Goal: Transaction & Acquisition: Purchase product/service

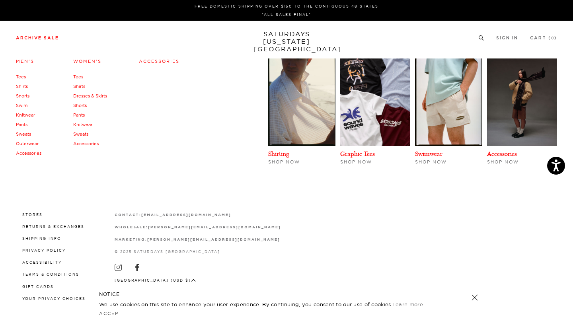
click at [44, 39] on link "Archive Sale" at bounding box center [37, 38] width 43 height 4
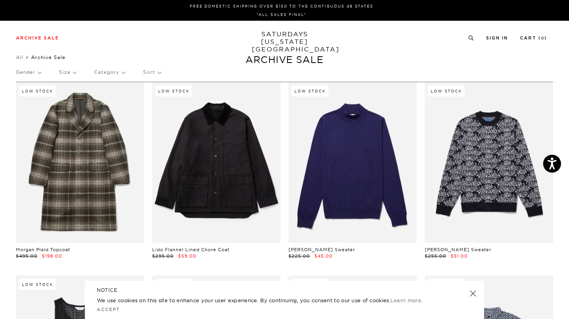
click at [27, 78] on p "Gender" at bounding box center [28, 72] width 25 height 18
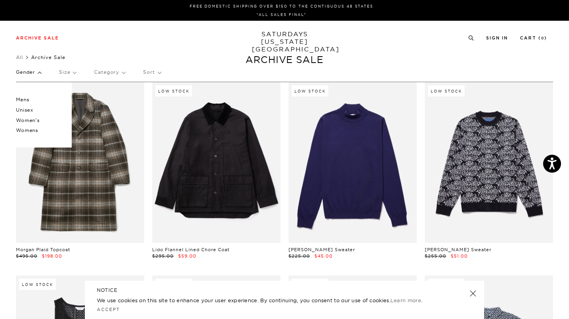
click at [28, 98] on p "Mens" at bounding box center [40, 99] width 48 height 10
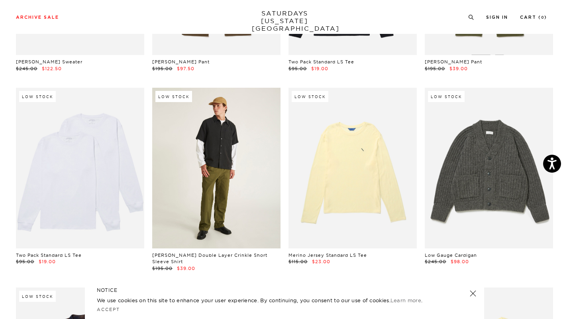
scroll to position [8721, 0]
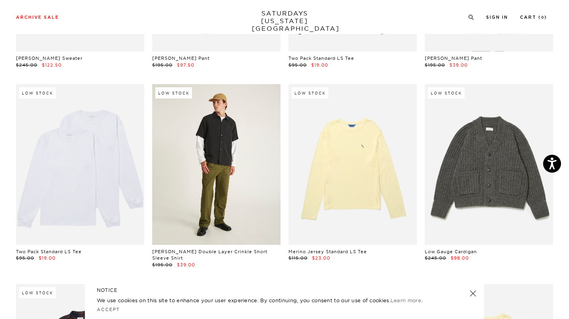
click at [246, 234] on link at bounding box center [216, 164] width 128 height 160
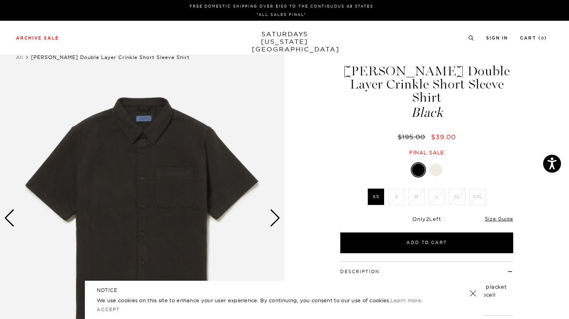
click at [146, 138] on img at bounding box center [142, 218] width 284 height 356
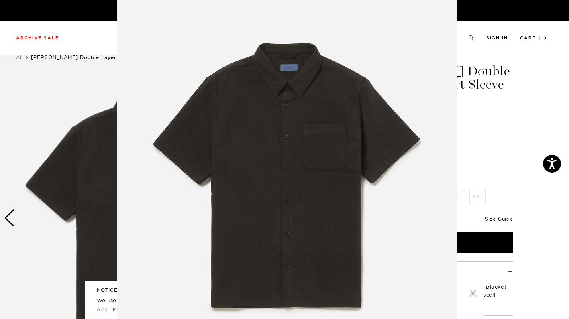
scroll to position [22, 0]
click at [404, 82] on img at bounding box center [287, 182] width 340 height 408
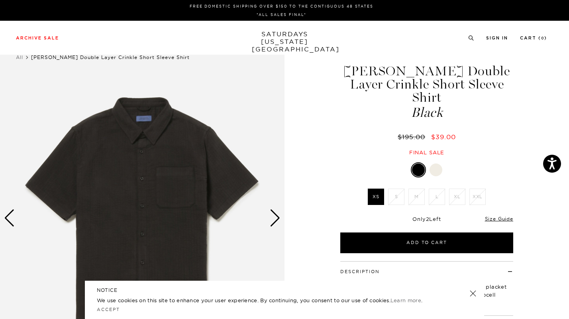
scroll to position [0, 0]
click at [281, 224] on img at bounding box center [142, 218] width 284 height 356
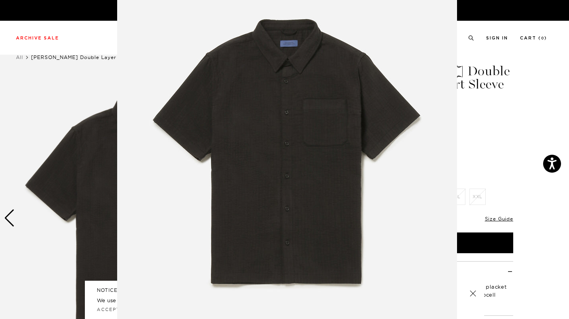
scroll to position [49, 0]
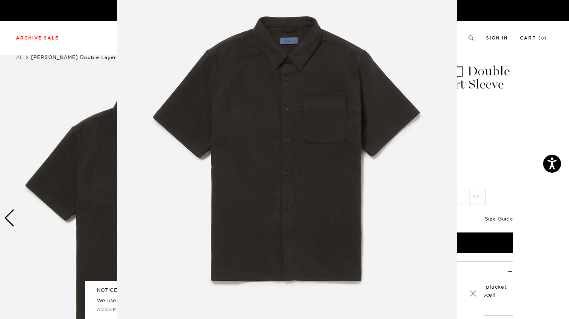
click at [273, 213] on img at bounding box center [287, 155] width 340 height 408
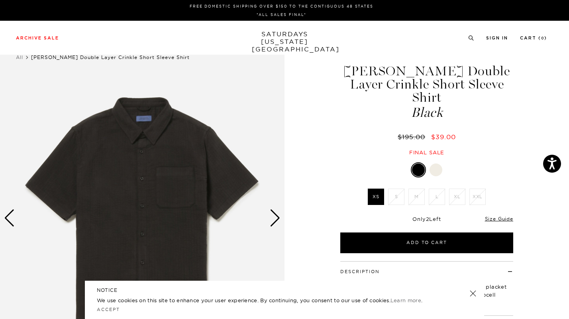
click at [275, 213] on div "Next slide" at bounding box center [275, 218] width 11 height 18
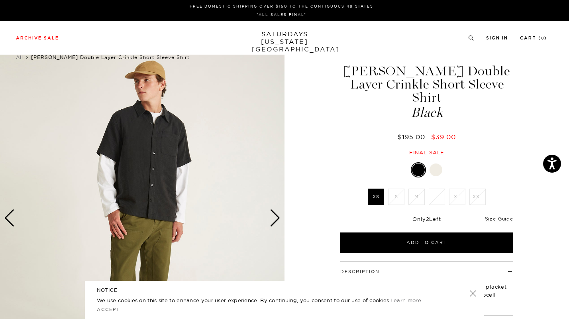
click at [275, 213] on div "Next slide" at bounding box center [275, 218] width 11 height 18
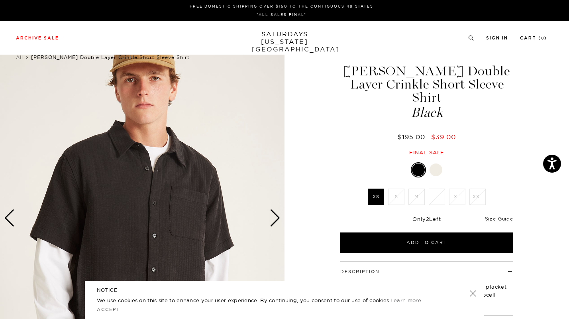
click at [275, 213] on div "Next slide" at bounding box center [275, 218] width 11 height 18
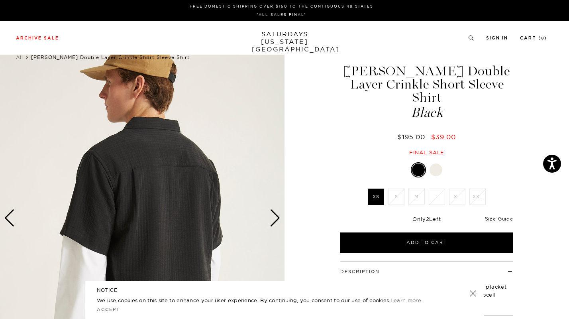
click at [275, 213] on div "Next slide" at bounding box center [275, 218] width 11 height 18
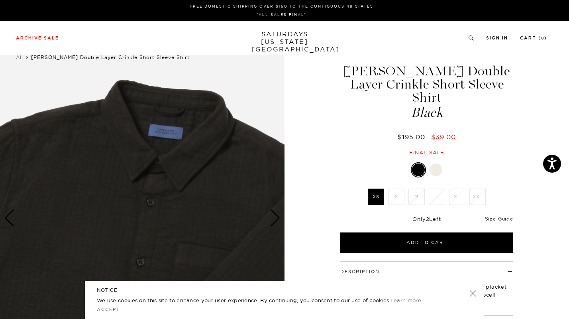
click at [275, 213] on div "Next slide" at bounding box center [275, 218] width 11 height 18
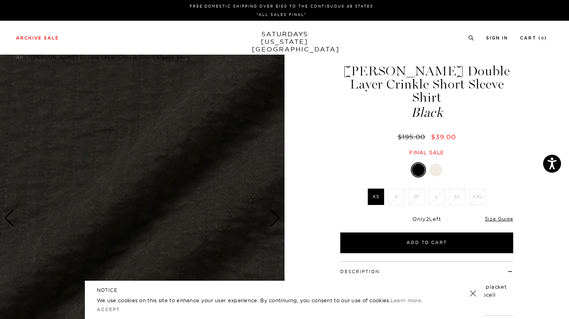
click at [275, 213] on div "Next slide" at bounding box center [275, 218] width 11 height 18
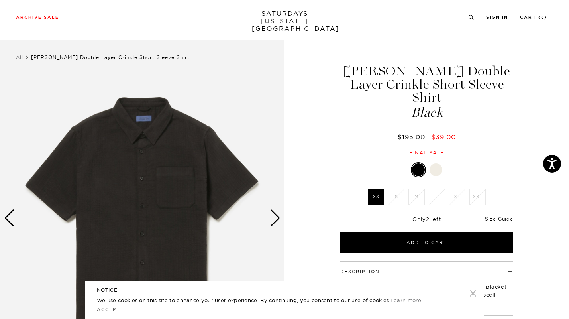
scroll to position [143, 0]
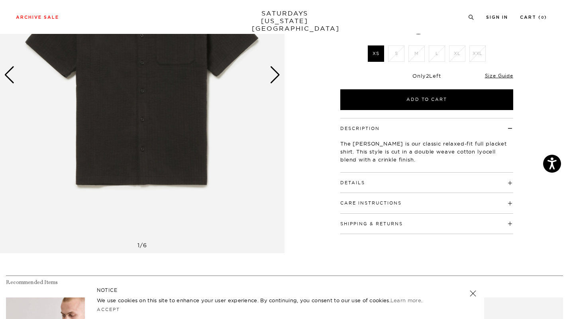
click at [352, 172] on h4 "Details" at bounding box center [426, 178] width 173 height 13
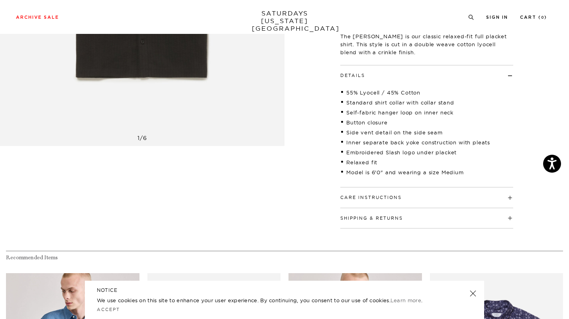
scroll to position [260, 0]
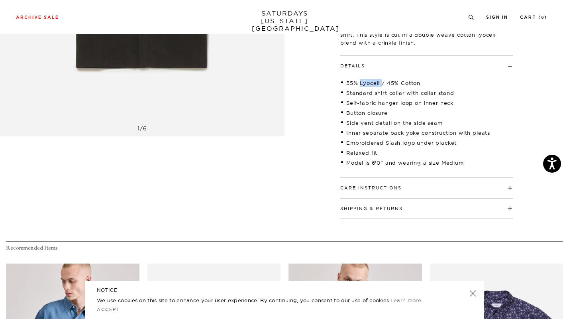
drag, startPoint x: 360, startPoint y: 70, endPoint x: 382, endPoint y: 71, distance: 22.3
click at [382, 79] on li "55% Lyocell / 45% Cotton" at bounding box center [426, 83] width 173 height 8
copy li "Lyocell"
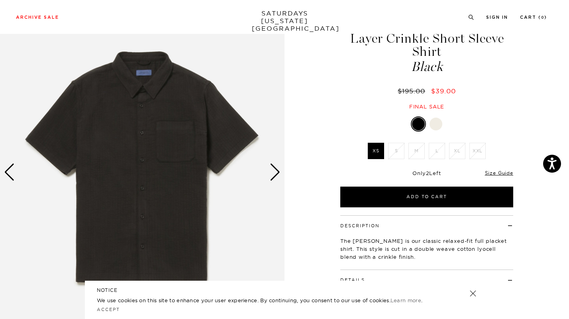
scroll to position [48, 0]
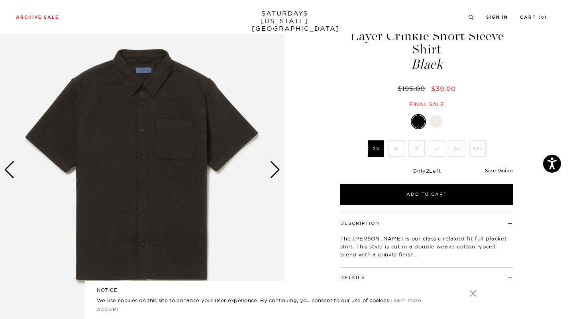
click at [272, 174] on div "Next slide" at bounding box center [275, 170] width 11 height 18
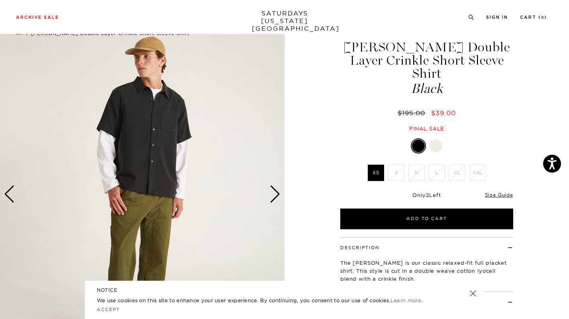
scroll to position [22, 0]
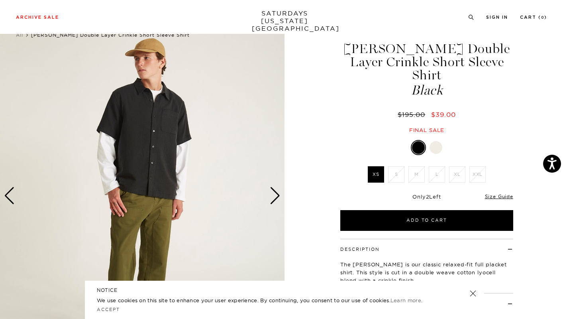
click at [435, 141] on div at bounding box center [435, 147] width 13 height 13
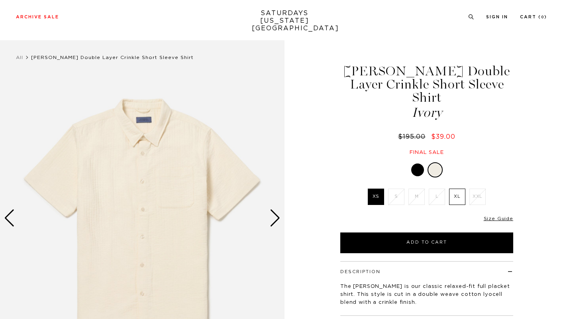
scroll to position [59, 0]
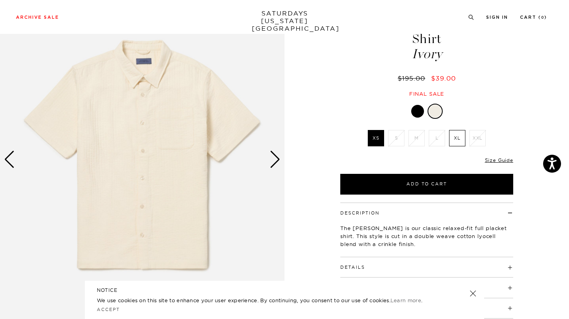
click at [275, 162] on div "Next slide" at bounding box center [275, 160] width 11 height 18
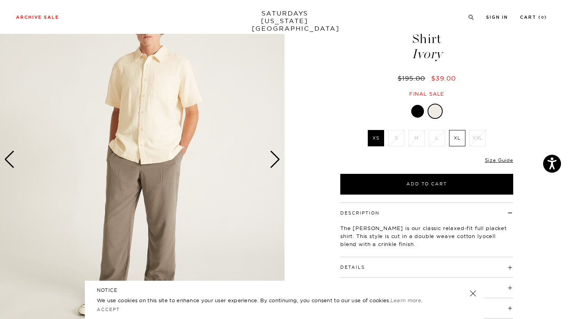
scroll to position [8, 0]
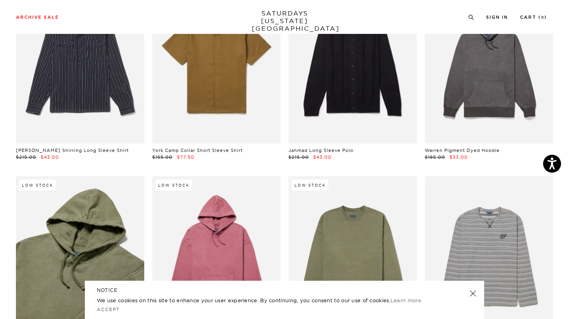
scroll to position [7409, 0]
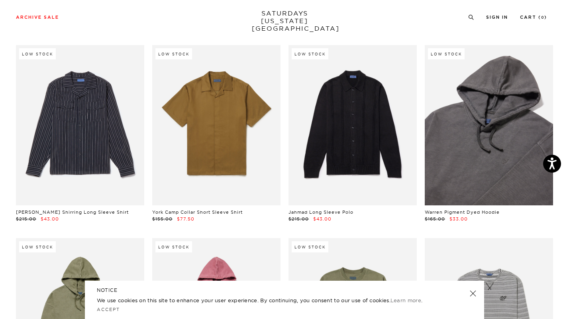
click at [498, 172] on link at bounding box center [489, 125] width 128 height 160
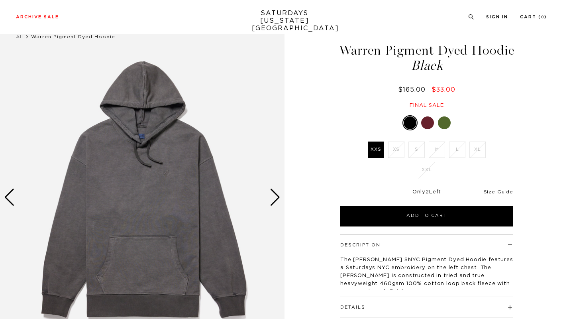
scroll to position [23, 0]
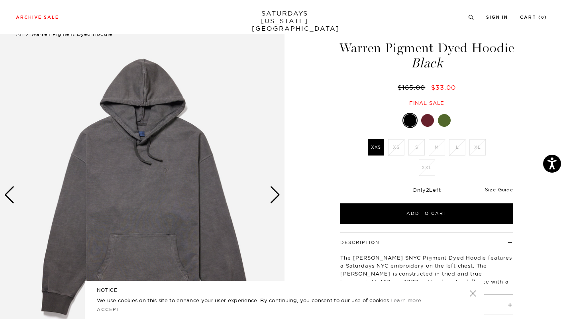
click at [273, 196] on div "Next slide" at bounding box center [275, 195] width 11 height 18
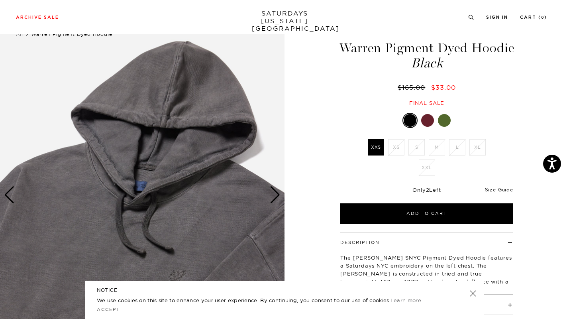
click at [273, 196] on div "Next slide" at bounding box center [275, 195] width 11 height 18
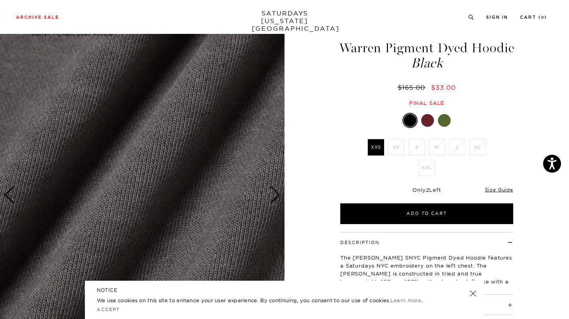
click at [8, 195] on div "Previous slide" at bounding box center [9, 195] width 11 height 18
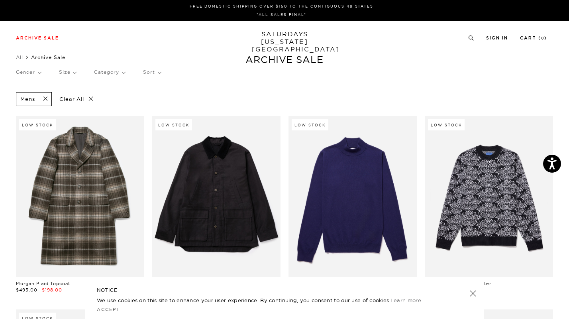
click at [76, 73] on p "Size" at bounding box center [67, 72] width 17 height 18
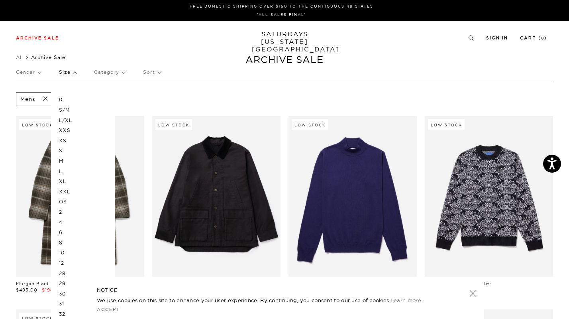
click at [63, 162] on p "M" at bounding box center [83, 161] width 48 height 10
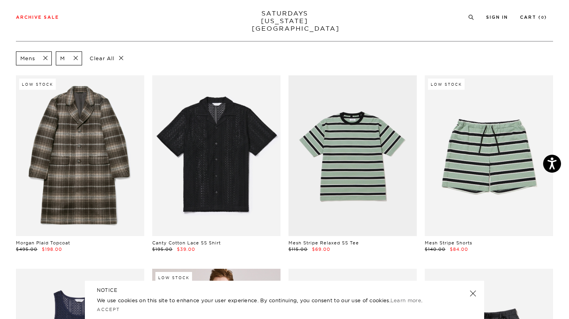
scroll to position [0, 2]
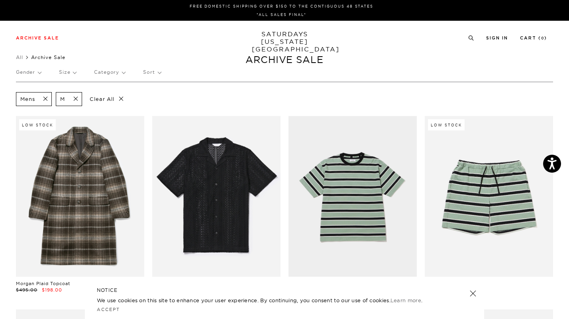
click at [22, 72] on p "Gender" at bounding box center [28, 72] width 25 height 18
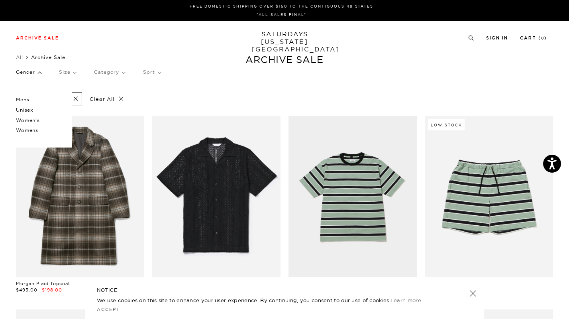
click at [25, 104] on p "Mens" at bounding box center [40, 99] width 48 height 10
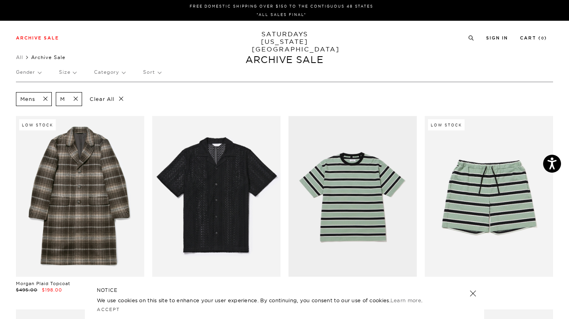
click at [270, 37] on link "SATURDAYS [US_STATE][GEOGRAPHIC_DATA]" at bounding box center [285, 41] width 66 height 23
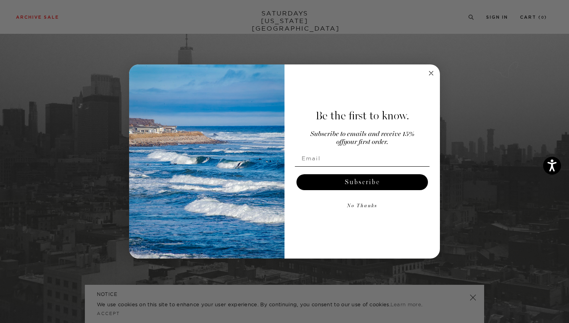
scroll to position [215, 0]
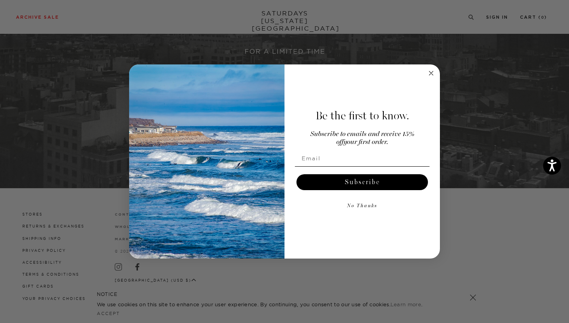
click at [432, 74] on icon "Close dialog" at bounding box center [431, 73] width 4 height 4
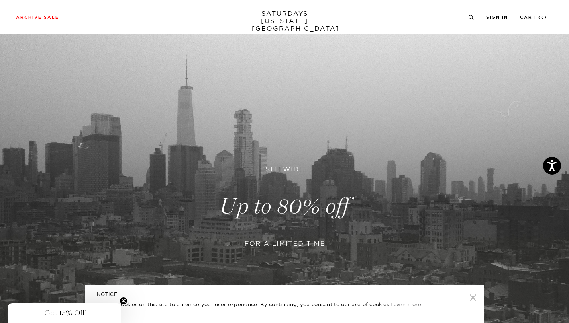
scroll to position [0, 0]
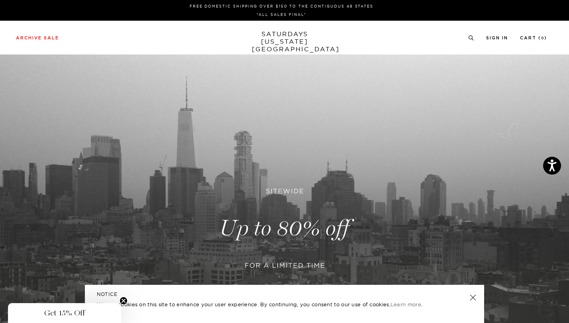
click at [289, 39] on link "SATURDAYS [US_STATE][GEOGRAPHIC_DATA]" at bounding box center [285, 41] width 66 height 23
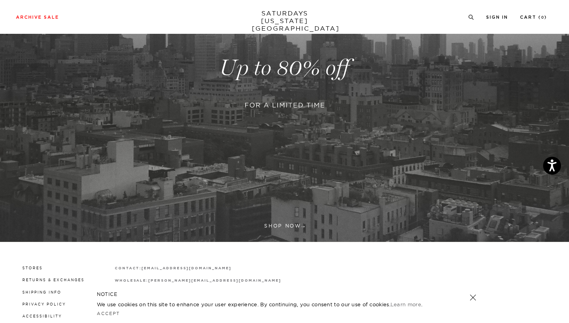
scroll to position [215, 0]
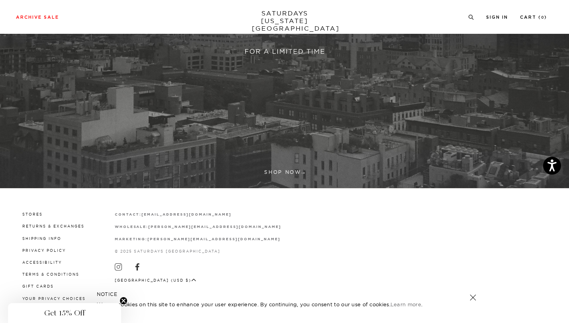
click at [292, 172] on link at bounding box center [284, 14] width 569 height 348
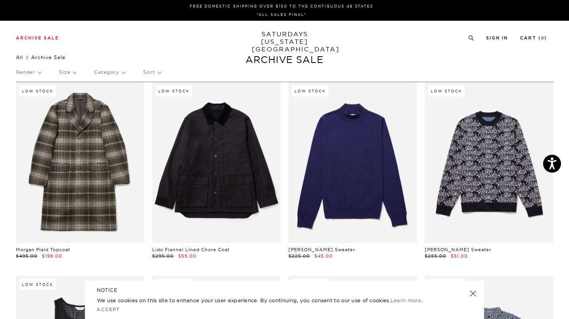
click at [20, 58] on link "All" at bounding box center [19, 57] width 7 height 6
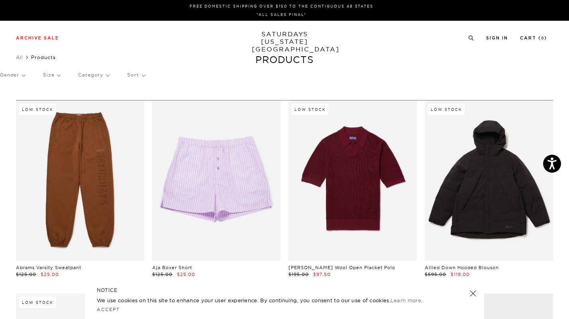
click at [18, 76] on p "Gender" at bounding box center [12, 75] width 25 height 18
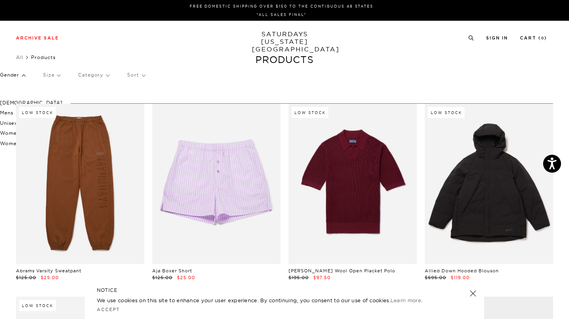
click at [10, 103] on p "Male" at bounding box center [31, 103] width 63 height 10
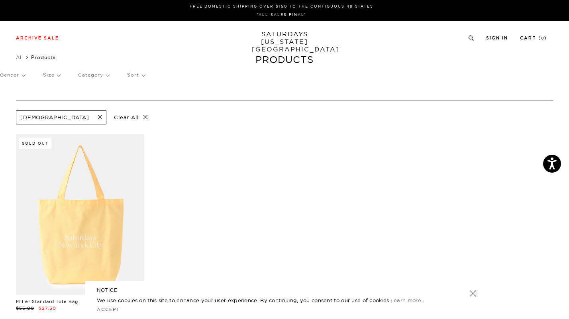
click at [280, 32] on link "SATURDAYS [US_STATE][GEOGRAPHIC_DATA]" at bounding box center [285, 41] width 66 height 23
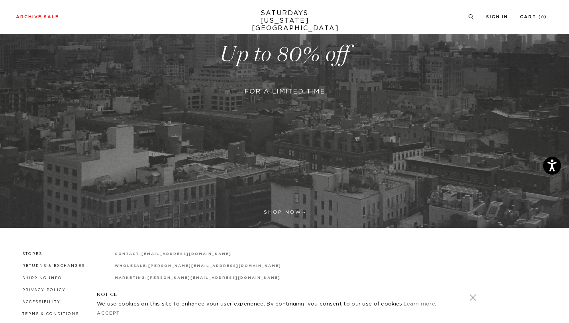
scroll to position [193, 0]
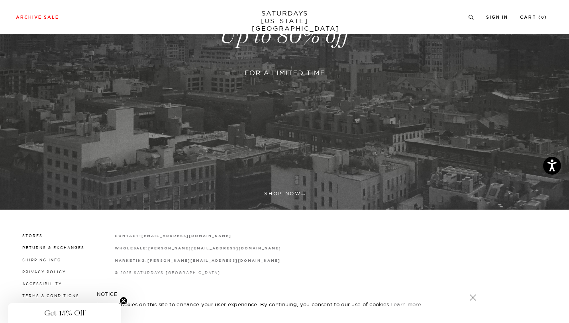
click at [113, 308] on div "Get 15% Off Close teaser" at bounding box center [64, 313] width 113 height 20
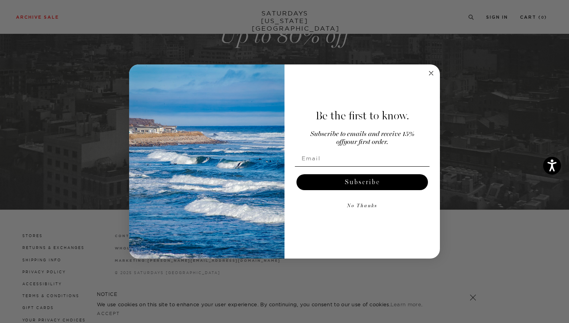
click at [112, 313] on div "Close dialog Be the first to know. Subscribe to emails and receive 15% off your…" at bounding box center [284, 161] width 569 height 323
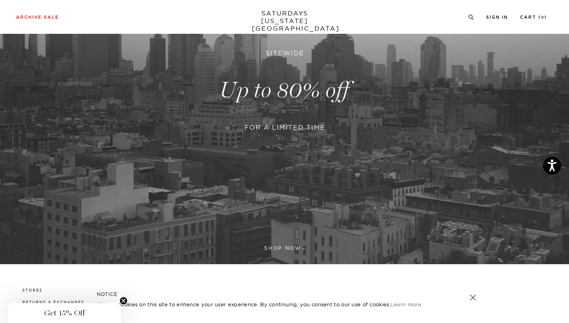
scroll to position [0, 0]
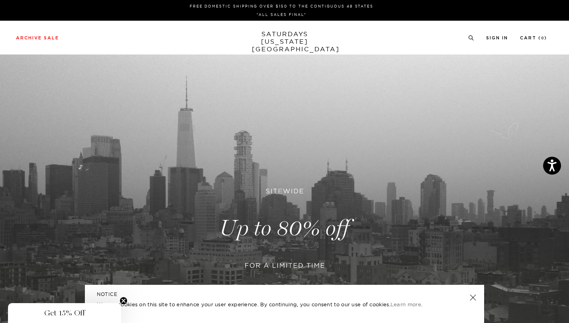
click at [280, 33] on link "SATURDAYS NEW YORK CITY" at bounding box center [285, 41] width 66 height 23
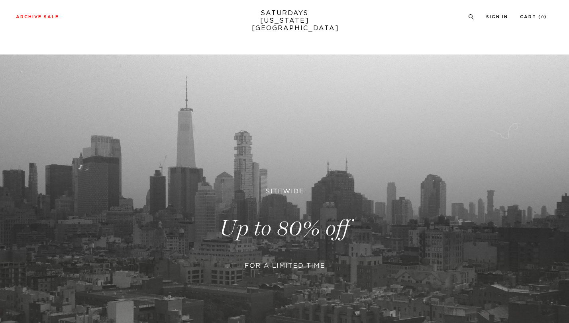
scroll to position [214, 0]
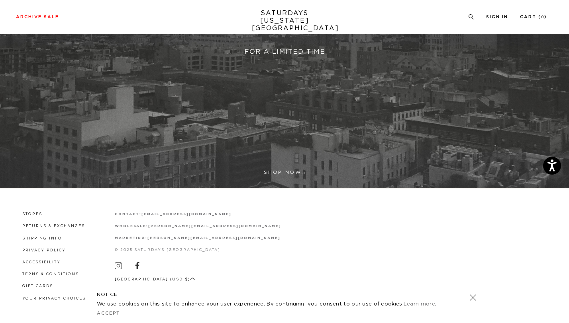
click at [470, 298] on link at bounding box center [472, 297] width 11 height 11
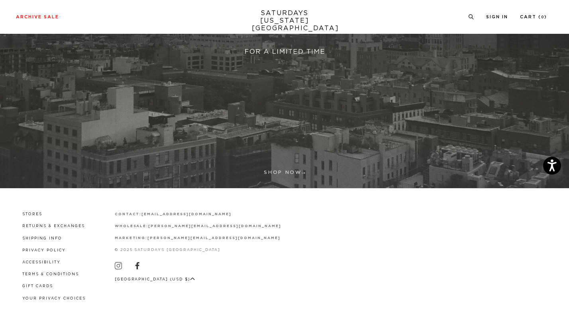
click at [288, 170] on link at bounding box center [284, 14] width 569 height 348
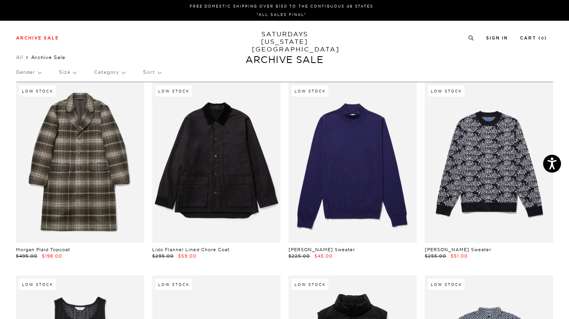
click at [37, 76] on p "Gender" at bounding box center [28, 72] width 25 height 18
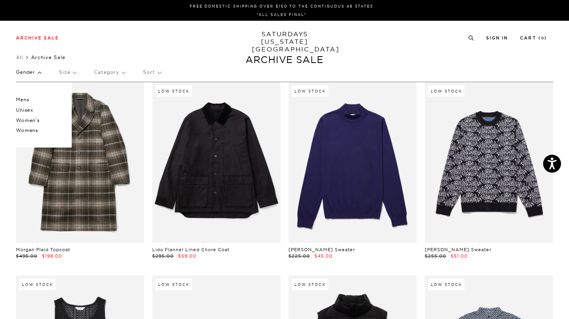
click at [25, 101] on p "Mens" at bounding box center [40, 99] width 48 height 10
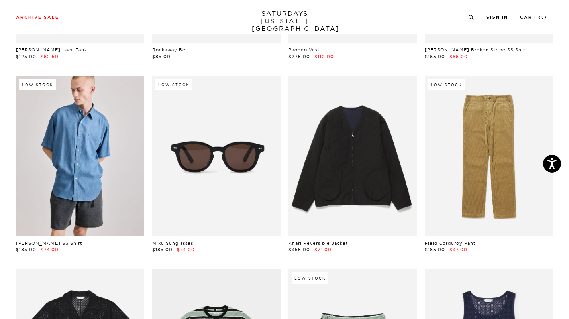
scroll to position [431, 0]
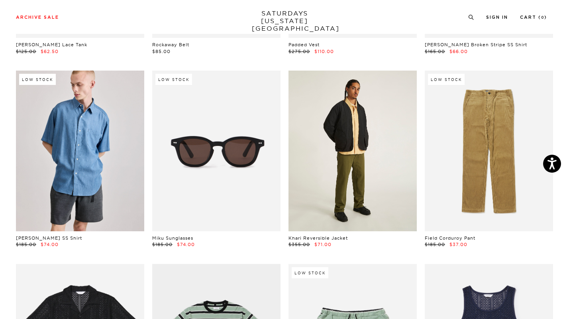
click at [360, 112] on link at bounding box center [352, 150] width 128 height 160
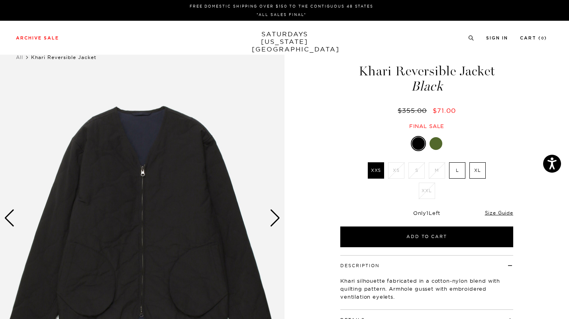
click at [433, 141] on div at bounding box center [435, 143] width 13 height 13
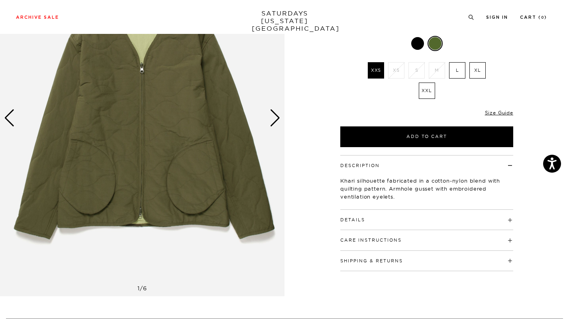
scroll to position [39, 0]
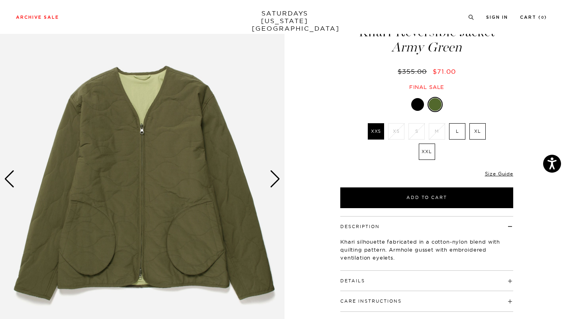
click at [276, 174] on div "Next slide" at bounding box center [275, 179] width 11 height 18
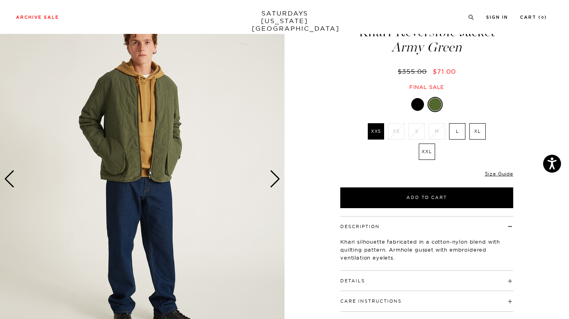
click at [276, 174] on div "Next slide" at bounding box center [275, 179] width 11 height 18
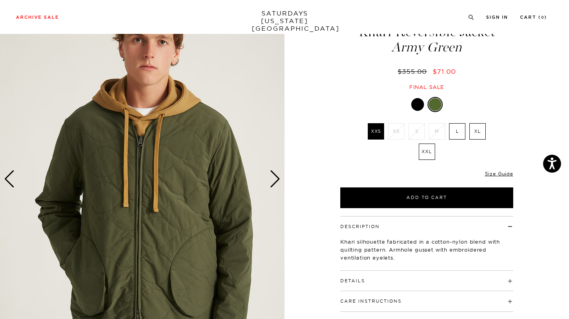
click at [276, 174] on div "Next slide" at bounding box center [275, 179] width 11 height 18
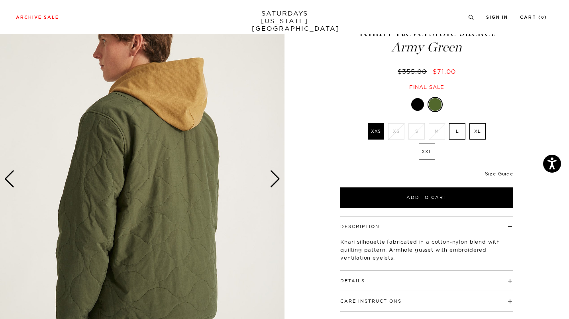
click at [276, 174] on div "Next slide" at bounding box center [275, 179] width 11 height 18
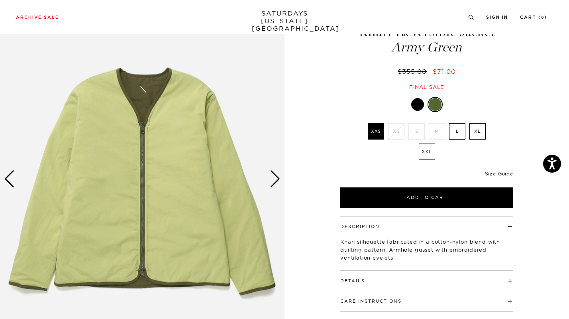
click at [276, 174] on div "Next slide" at bounding box center [275, 179] width 11 height 18
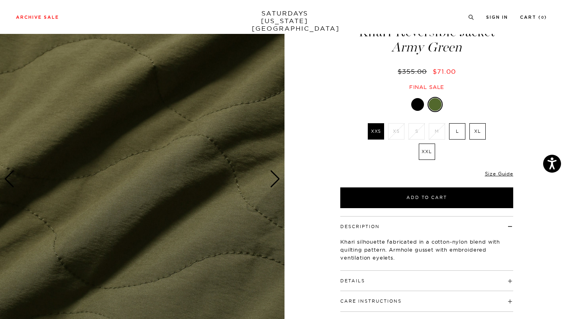
click at [276, 174] on div "Next slide" at bounding box center [275, 179] width 11 height 18
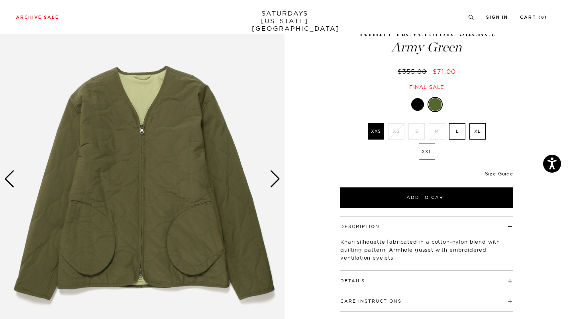
click at [374, 281] on h4 "Details" at bounding box center [426, 276] width 173 height 13
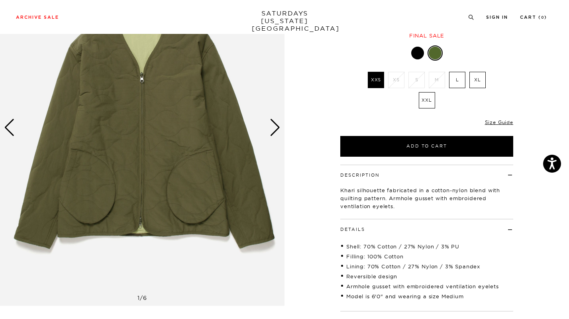
scroll to position [79, 0]
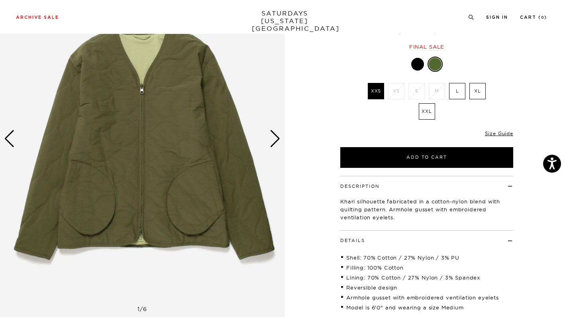
click at [413, 66] on div at bounding box center [417, 64] width 13 height 13
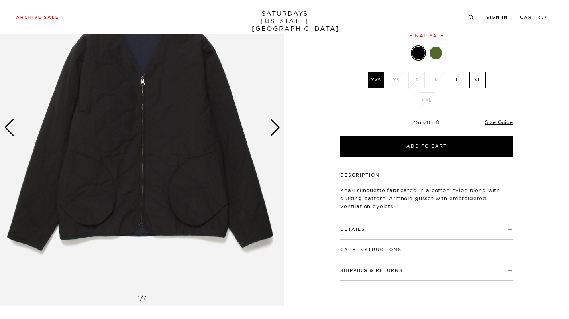
click at [284, 125] on img at bounding box center [142, 128] width 284 height 356
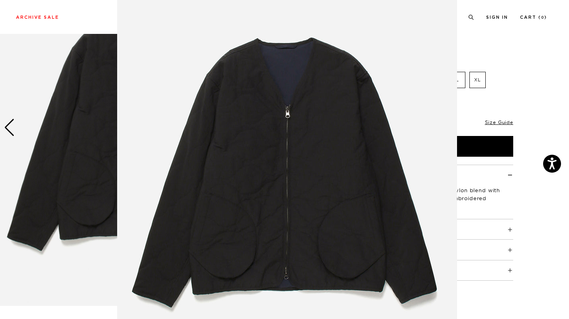
scroll to position [38, 0]
click at [101, 147] on figure at bounding box center [284, 159] width 569 height 319
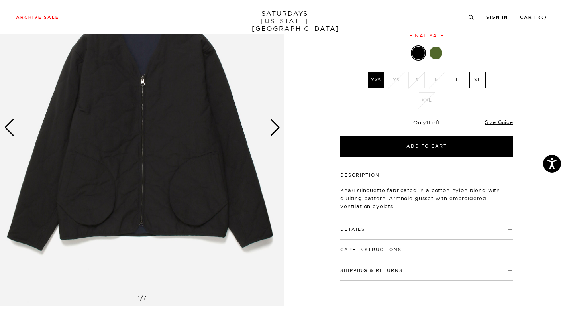
scroll to position [0, 0]
click at [275, 132] on div "Next slide" at bounding box center [275, 128] width 11 height 18
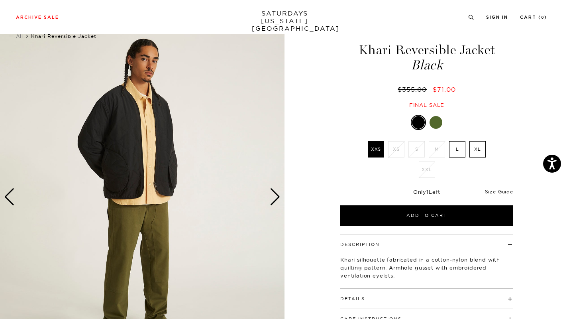
scroll to position [16, 0]
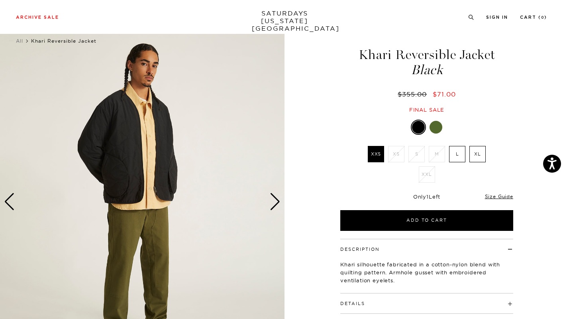
click at [274, 205] on div "Next slide" at bounding box center [275, 202] width 11 height 18
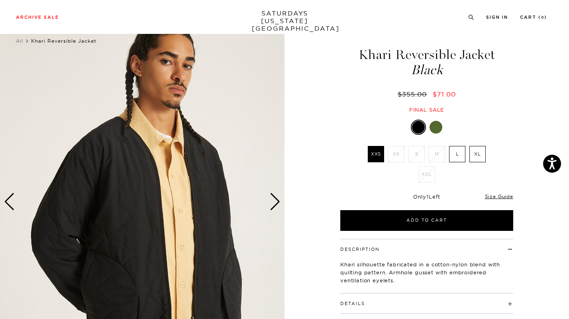
click at [274, 205] on div "Next slide" at bounding box center [275, 202] width 11 height 18
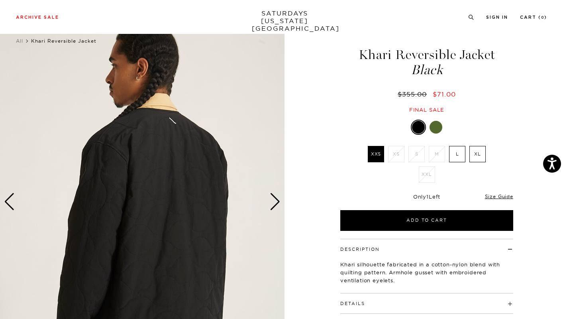
click at [274, 205] on div "Next slide" at bounding box center [275, 202] width 11 height 18
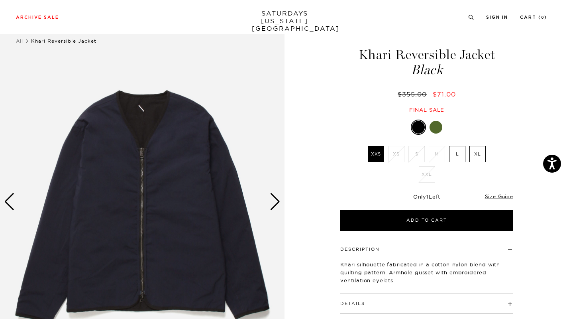
click at [274, 205] on div "Next slide" at bounding box center [275, 202] width 11 height 18
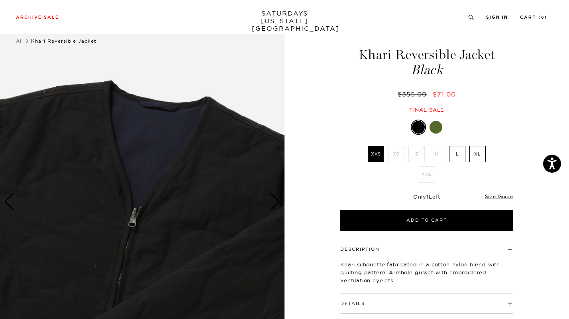
click at [274, 205] on div "Next slide" at bounding box center [275, 202] width 11 height 18
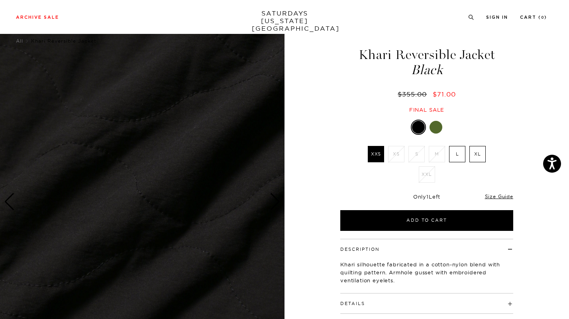
click at [274, 205] on div "Next slide" at bounding box center [275, 202] width 11 height 18
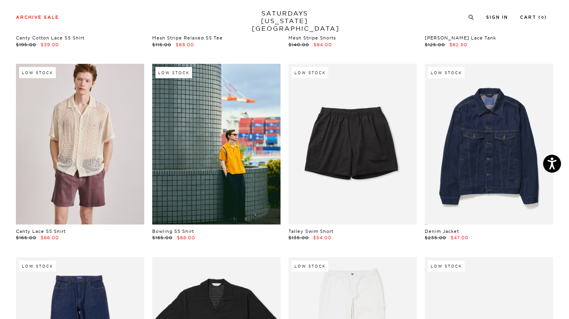
scroll to position [825, 0]
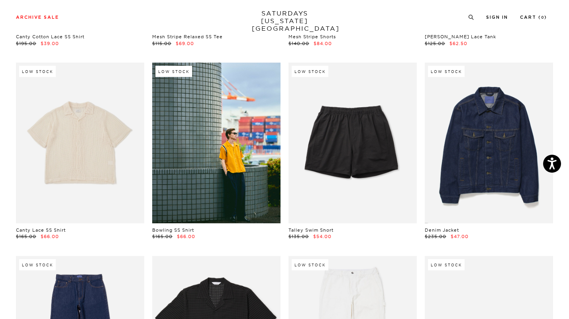
click at [61, 169] on link at bounding box center [80, 143] width 128 height 160
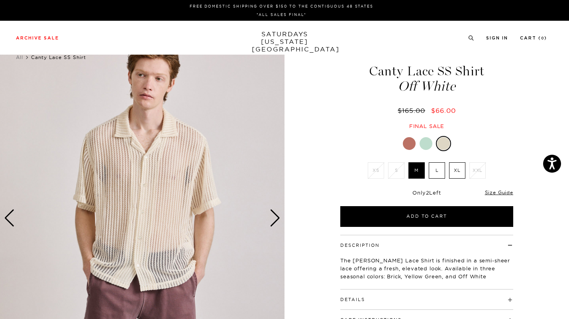
click at [273, 222] on div "Next slide" at bounding box center [275, 218] width 11 height 18
click at [421, 146] on div at bounding box center [425, 143] width 13 height 13
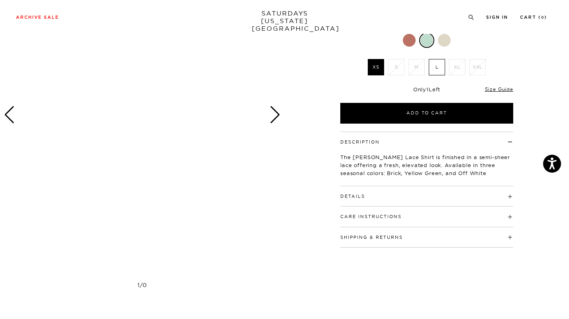
scroll to position [35, 0]
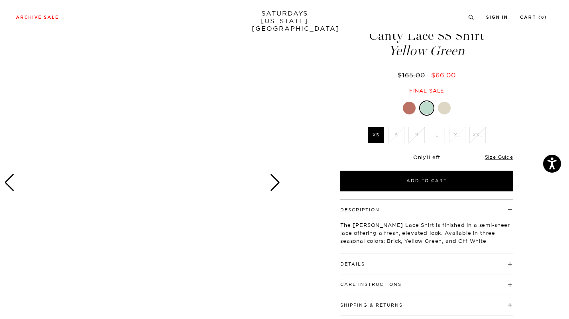
click at [273, 177] on div "Next slide" at bounding box center [275, 183] width 11 height 18
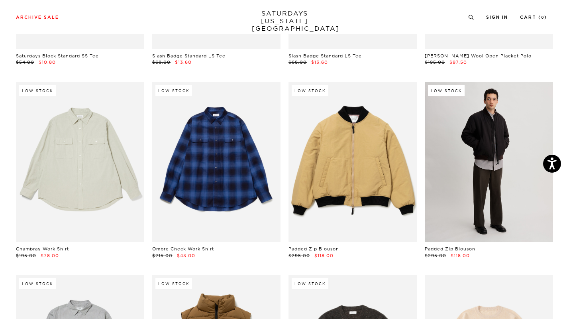
scroll to position [8193, 0]
